Goal: Register for event/course

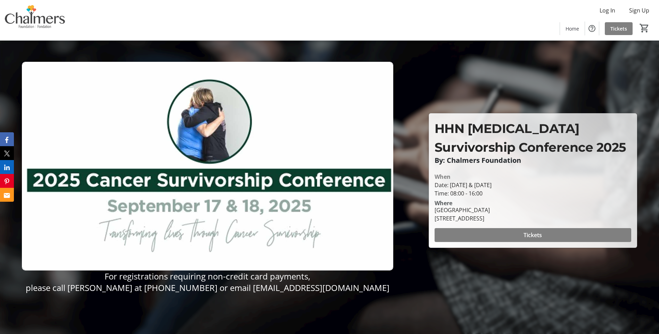
click at [309, 240] on img at bounding box center [207, 166] width 371 height 209
click at [568, 232] on span at bounding box center [533, 235] width 197 height 17
drag, startPoint x: 77, startPoint y: 288, endPoint x: 377, endPoint y: 289, distance: 299.8
click at [377, 289] on span "please call [PERSON_NAME] at [PHONE_NUMBER] or email [EMAIL_ADDRESS][DOMAIN_NAM…" at bounding box center [208, 287] width 364 height 11
drag, startPoint x: 377, startPoint y: 289, endPoint x: 380, endPoint y: 293, distance: 4.9
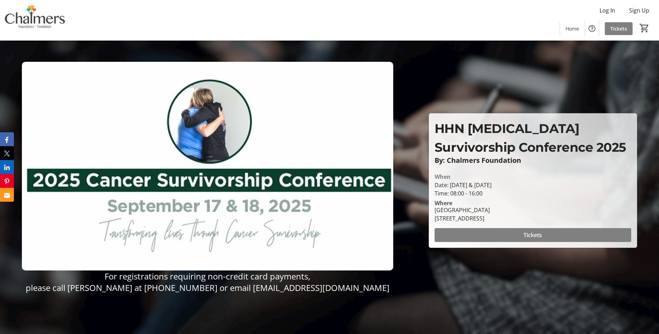
click at [380, 293] on span "please call [PERSON_NAME] at [PHONE_NUMBER] or email [EMAIL_ADDRESS][DOMAIN_NAM…" at bounding box center [208, 287] width 364 height 11
drag, startPoint x: 381, startPoint y: 288, endPoint x: 232, endPoint y: 290, distance: 148.3
click at [232, 290] on p "please call [PERSON_NAME] at [PHONE_NUMBER] or email [EMAIL_ADDRESS][DOMAIN_NAM…" at bounding box center [207, 287] width 371 height 11
